Goal: Task Accomplishment & Management: Manage account settings

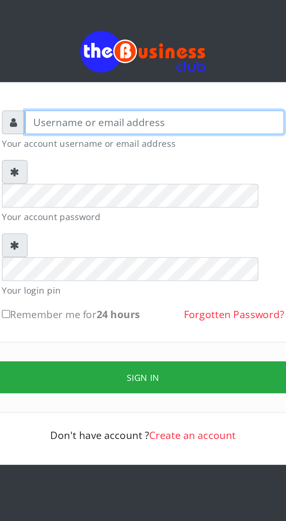
click at [163, 89] on input "text" at bounding box center [148, 84] width 120 height 11
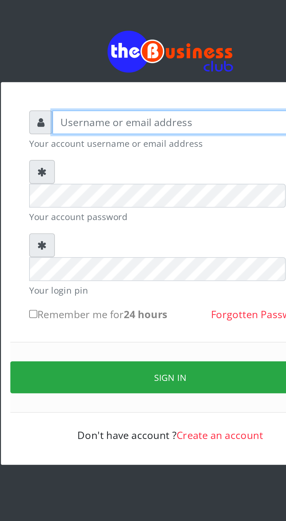
click at [124, 83] on input "text" at bounding box center [148, 84] width 120 height 11
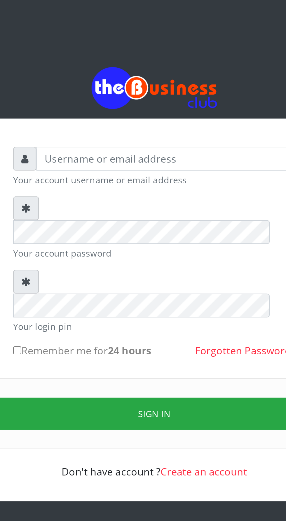
click at [119, 76] on div "Your account username or email address Your account password Your login pin Rem…" at bounding box center [143, 155] width 158 height 178
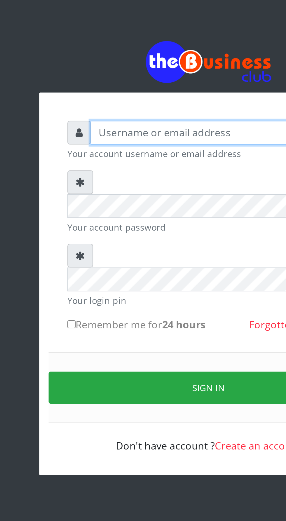
click at [99, 87] on input "text" at bounding box center [148, 84] width 120 height 11
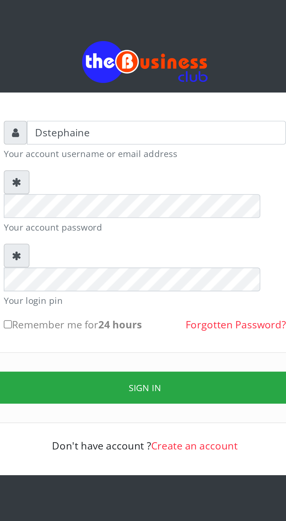
click at [127, 86] on input "Dstephaine" at bounding box center [148, 84] width 120 height 11
type input "D"
type input "[PERSON_NAME]"
type input "[EMAIL_ADDRESS][DOMAIN_NAME]"
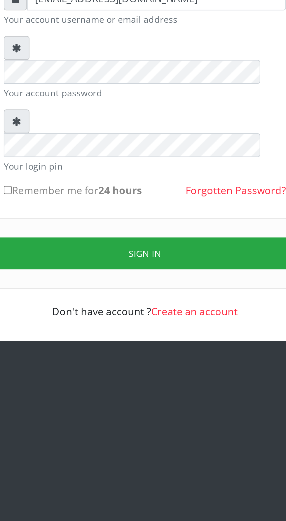
click at [156, 195] on button "Sign in" at bounding box center [143, 202] width 149 height 15
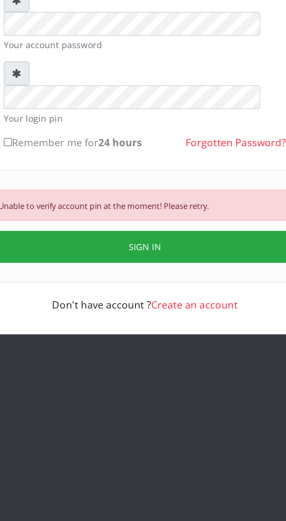
click at [151, 215] on button "SIGN IN" at bounding box center [143, 222] width 149 height 15
